Goal: Task Accomplishment & Management: Manage account settings

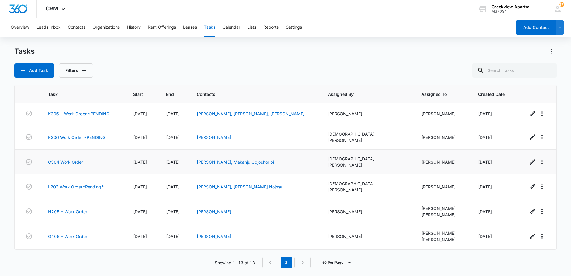
scroll to position [157, 0]
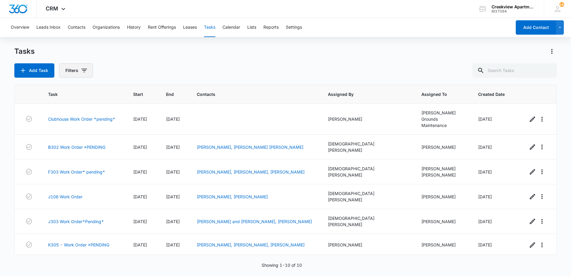
click at [82, 72] on icon "button" at bounding box center [84, 70] width 7 height 7
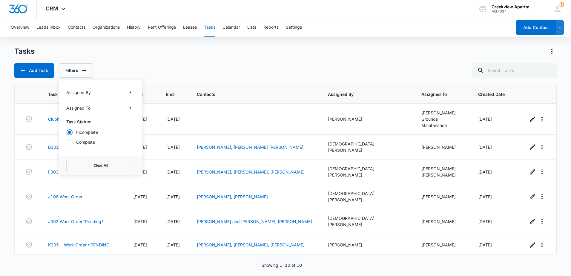
click at [85, 145] on label "Complete" at bounding box center [100, 142] width 69 height 6
click at [67, 142] on input "Complete" at bounding box center [66, 142] width 0 height 0
radio input "false"
radio input "true"
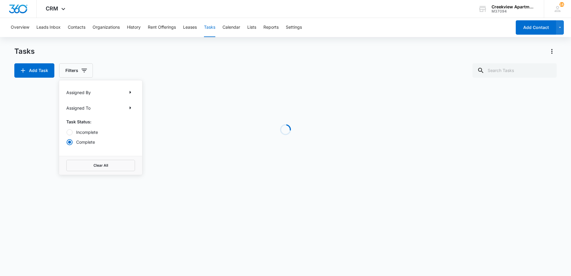
click at [173, 51] on div "Tasks" at bounding box center [285, 52] width 542 height 10
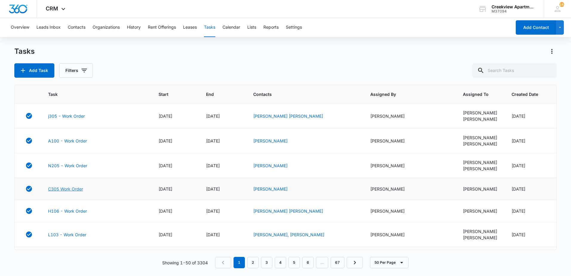
click at [55, 187] on link "C305 Work Order" at bounding box center [65, 189] width 35 height 6
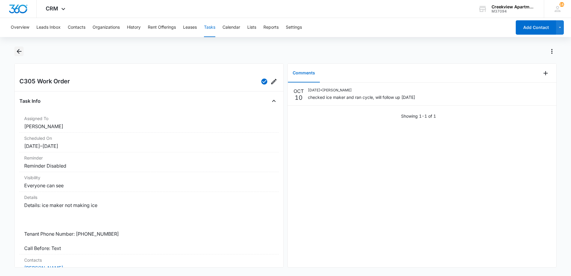
click at [20, 52] on icon "Back" at bounding box center [19, 51] width 5 height 5
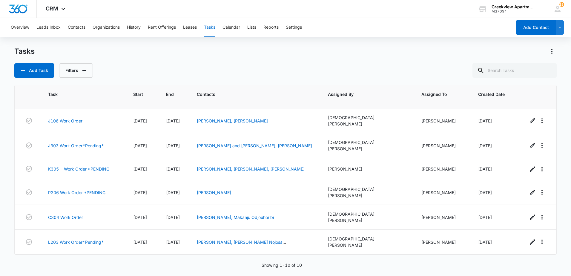
scroll to position [78, 0]
